Goal: Task Accomplishment & Management: Use online tool/utility

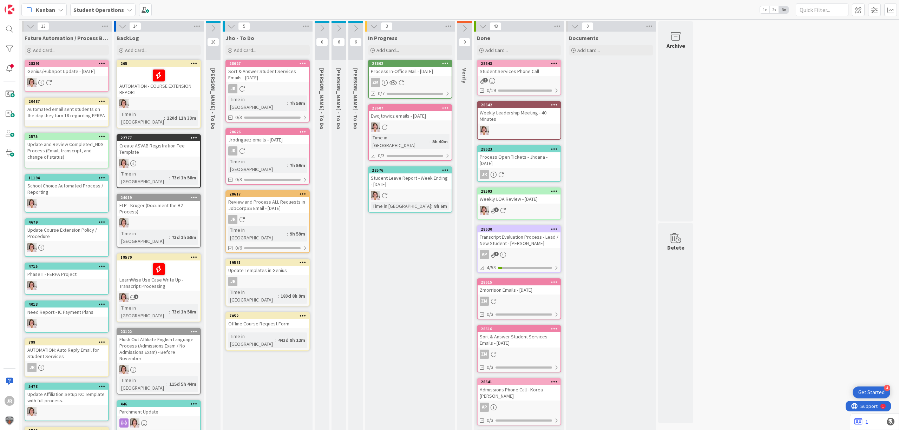
click at [398, 69] on div "Process In-Office Mail - [DATE]" at bounding box center [410, 71] width 83 height 9
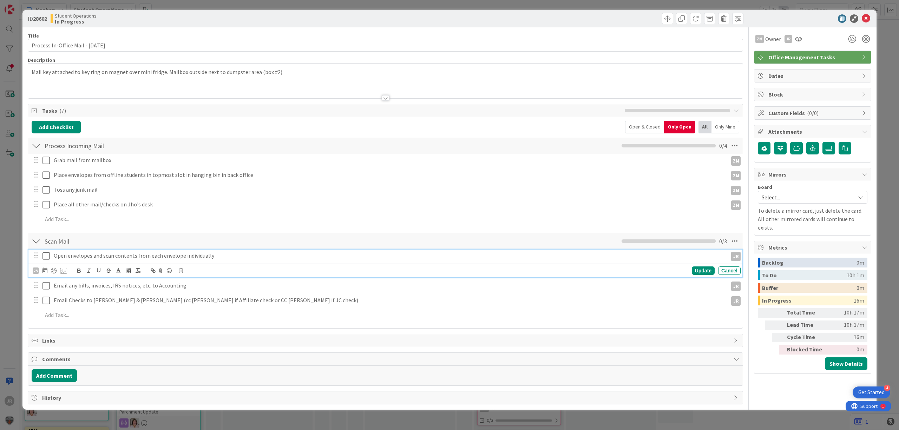
click at [44, 259] on icon at bounding box center [45, 256] width 7 height 8
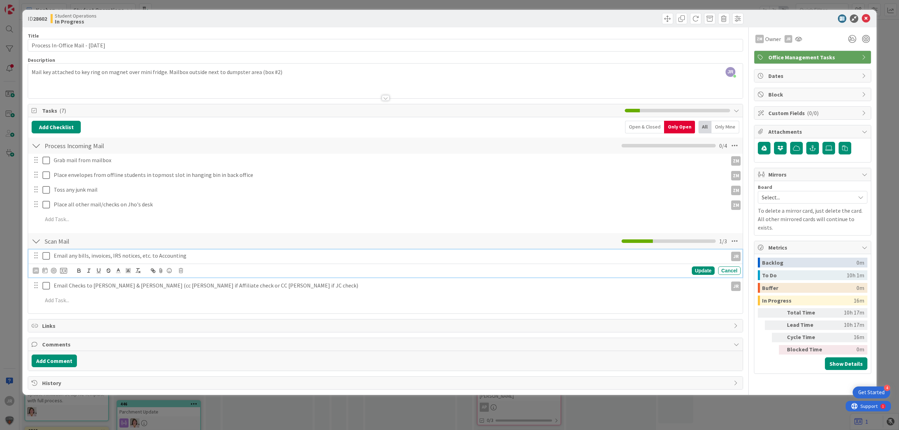
click at [48, 254] on icon at bounding box center [45, 256] width 7 height 8
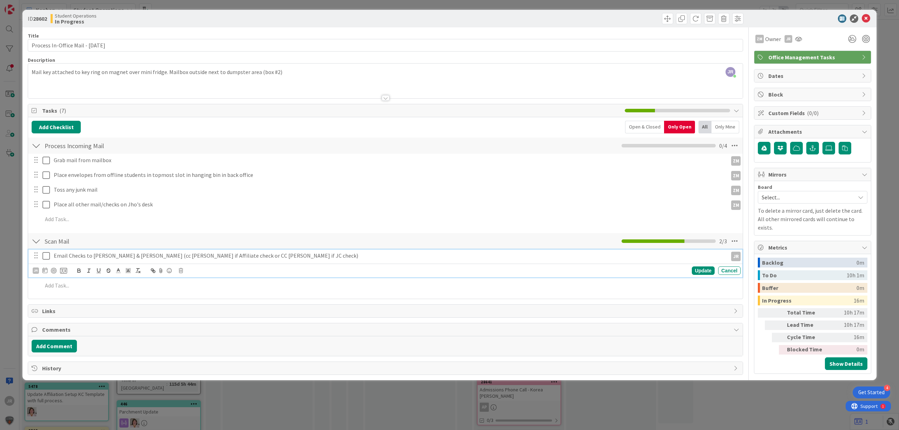
click at [47, 256] on icon at bounding box center [45, 256] width 7 height 8
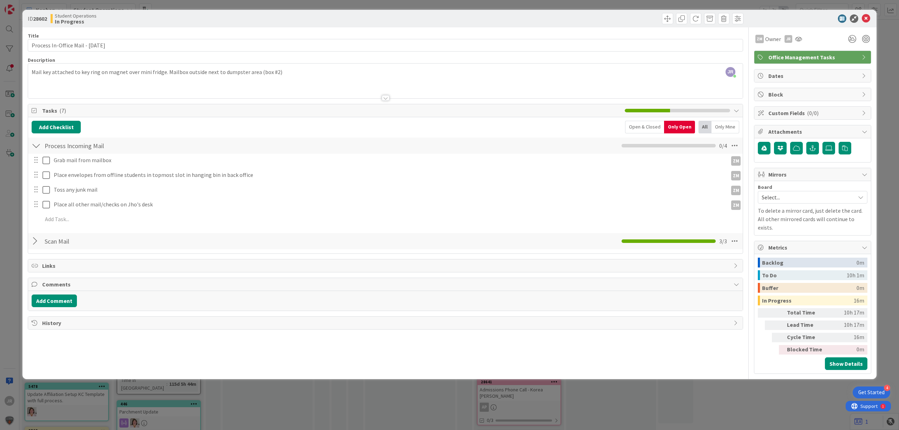
click at [37, 244] on div at bounding box center [36, 241] width 9 height 13
click at [37, 243] on div at bounding box center [36, 241] width 9 height 13
click at [735, 242] on icon at bounding box center [734, 241] width 13 height 13
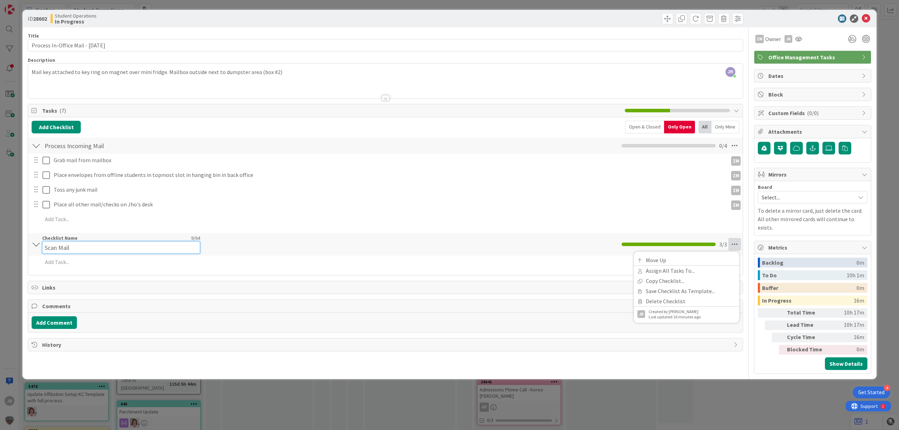
click at [50, 245] on input "Scan Mail" at bounding box center [121, 247] width 158 height 13
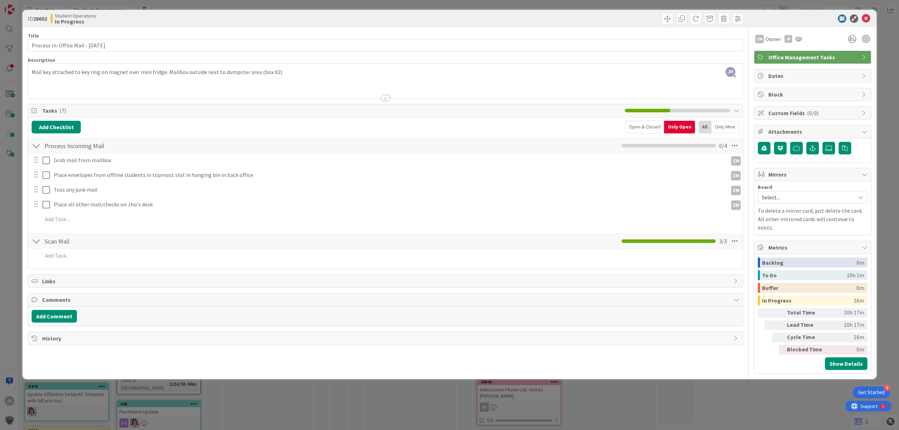
click at [39, 243] on div at bounding box center [36, 241] width 9 height 13
click at [37, 243] on div at bounding box center [36, 241] width 9 height 13
click at [652, 128] on div "Open & Closed" at bounding box center [644, 127] width 39 height 13
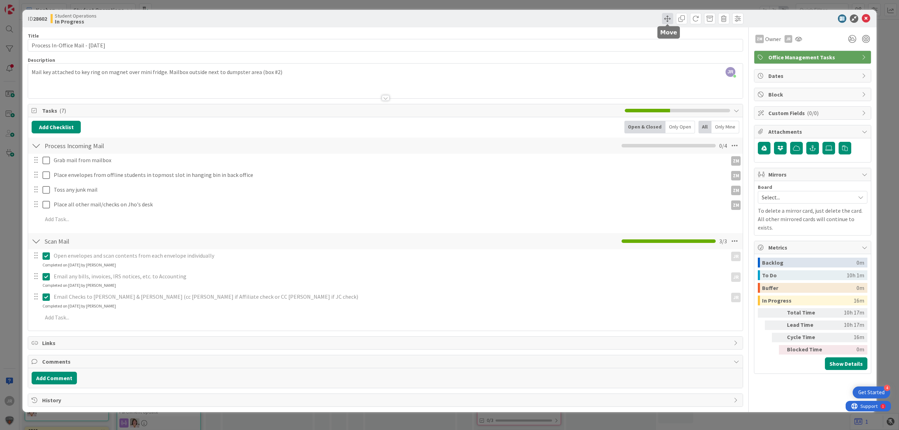
click at [666, 17] on span at bounding box center [667, 18] width 11 height 11
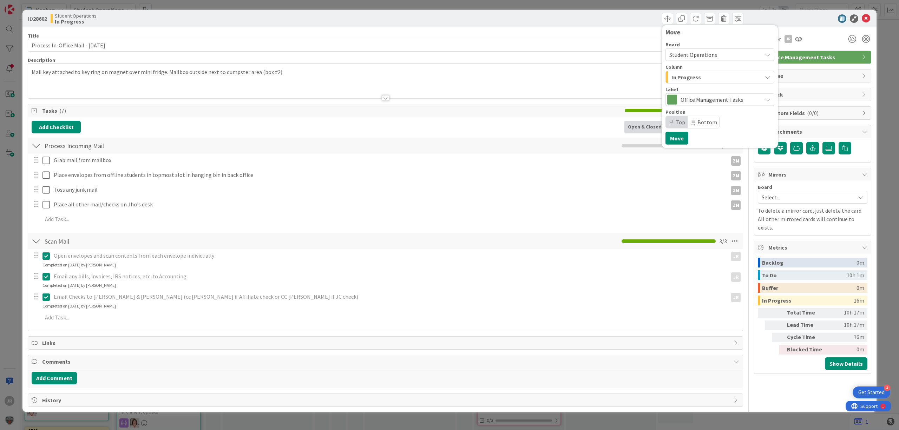
click at [682, 75] on span "In Progress" at bounding box center [687, 77] width 30 height 9
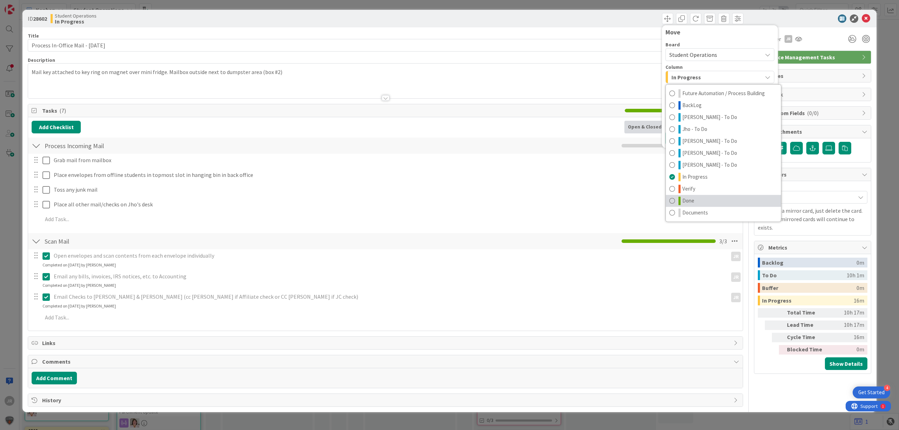
click at [677, 198] on link "Done" at bounding box center [723, 201] width 115 height 12
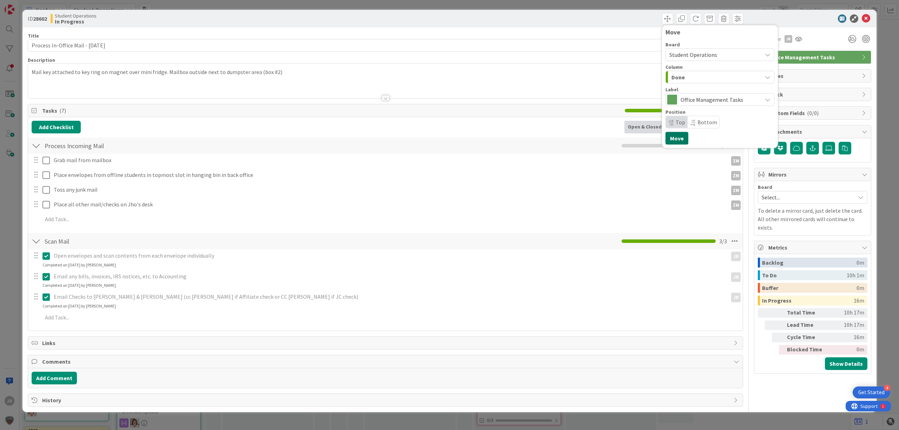
click at [677, 137] on button "Move" at bounding box center [677, 138] width 23 height 13
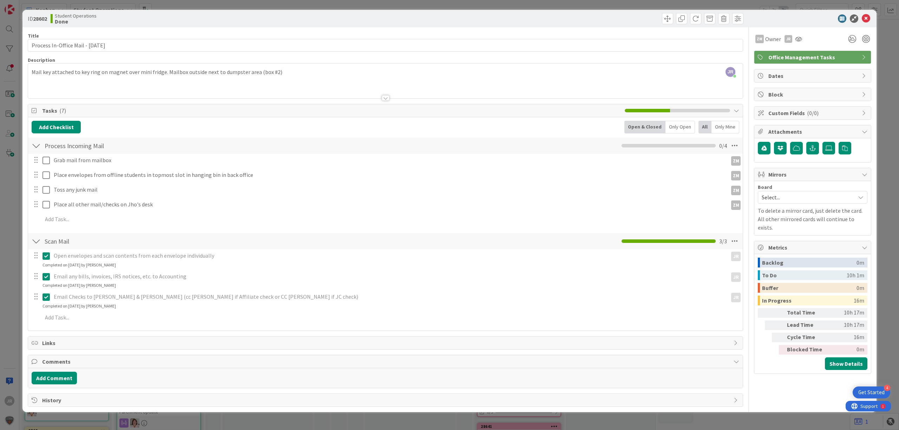
click at [598, 1] on div "ID 28602 Student Operations Done Move Move Title 35 / 128 Process In-Office Mai…" at bounding box center [449, 215] width 899 height 430
